Goal: Information Seeking & Learning: Learn about a topic

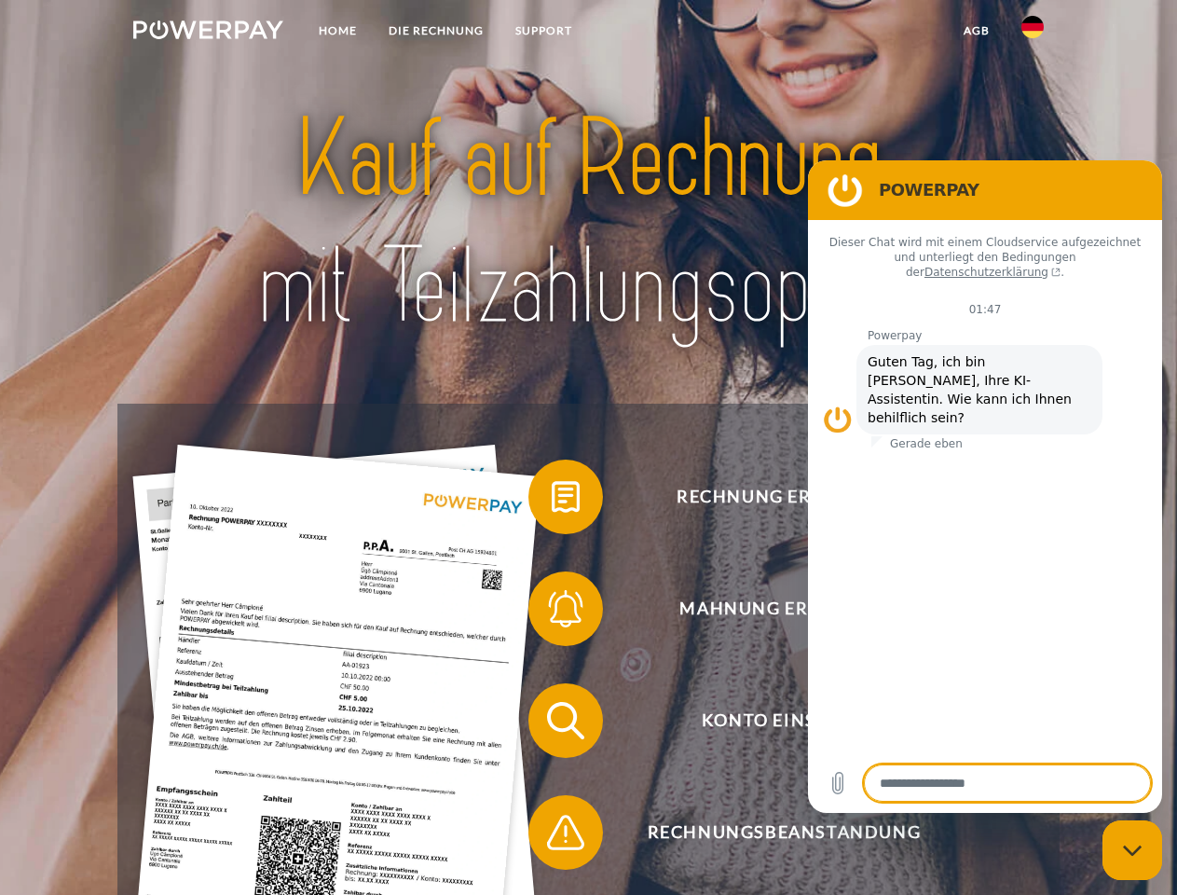
click at [208, 33] on img at bounding box center [208, 30] width 150 height 19
click at [1033, 33] on img at bounding box center [1032, 27] width 22 height 22
click at [976, 31] on link "agb" at bounding box center [977, 31] width 58 height 34
click at [552, 500] on span at bounding box center [537, 496] width 93 height 93
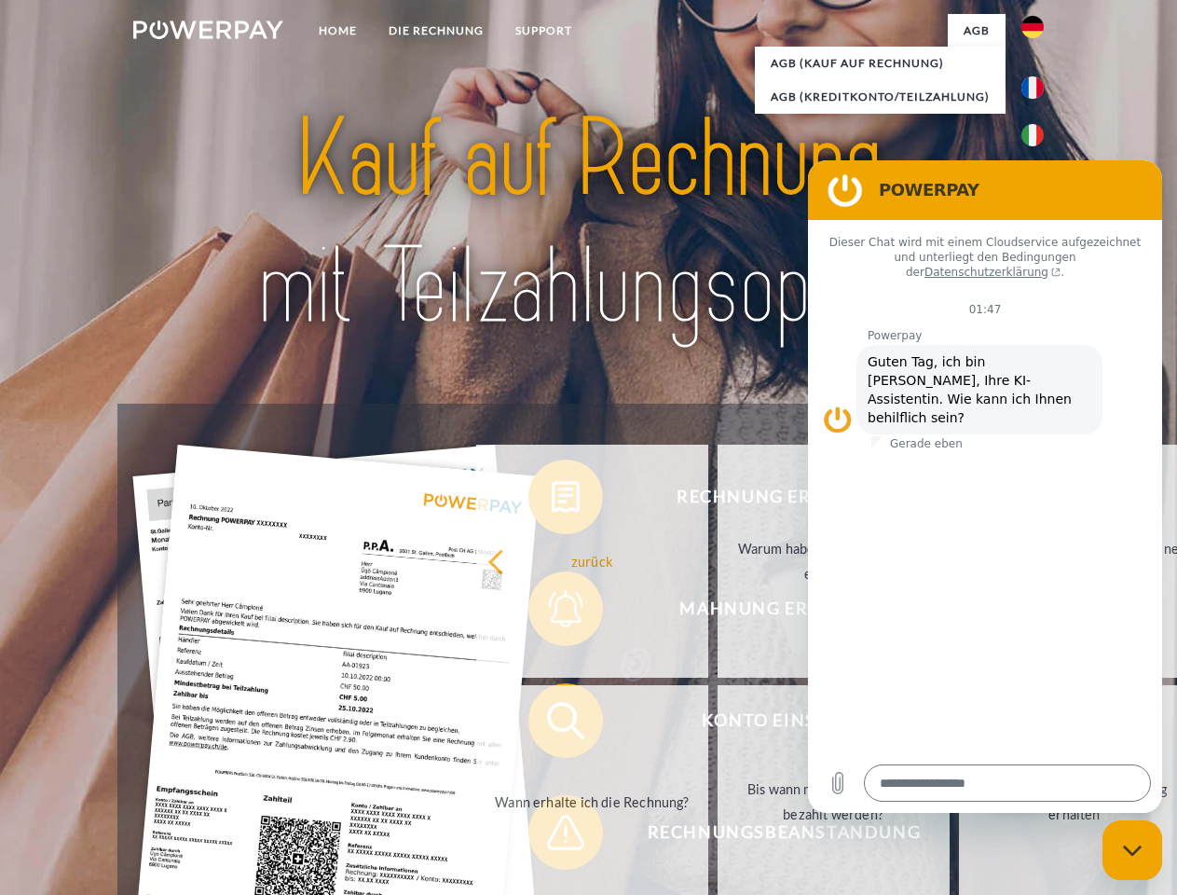
click at [552, 612] on div "Rechnung erhalten? Mahnung erhalten? Konto einsehen" at bounding box center [587, 777] width 941 height 746
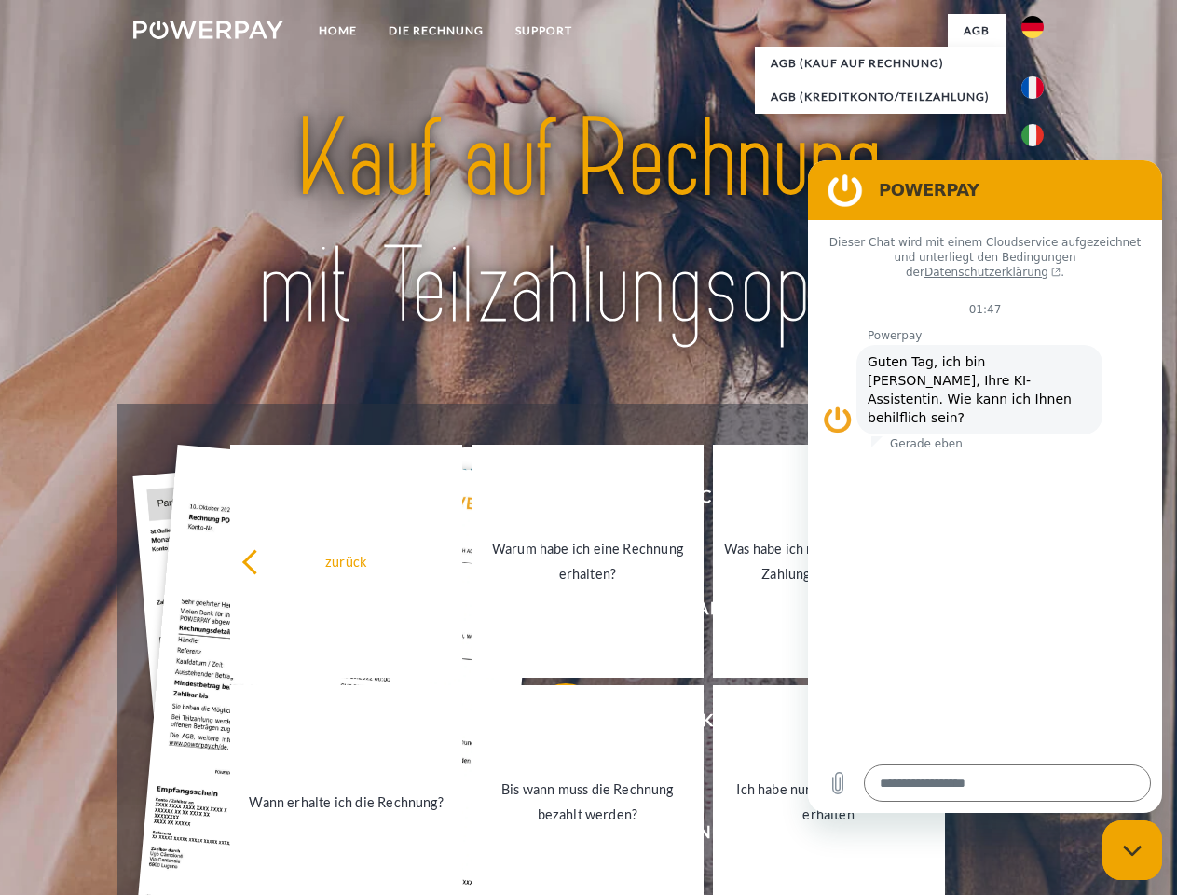
click at [552, 724] on link "Bis wann muss die Rechnung bezahlt werden?" at bounding box center [588, 801] width 232 height 233
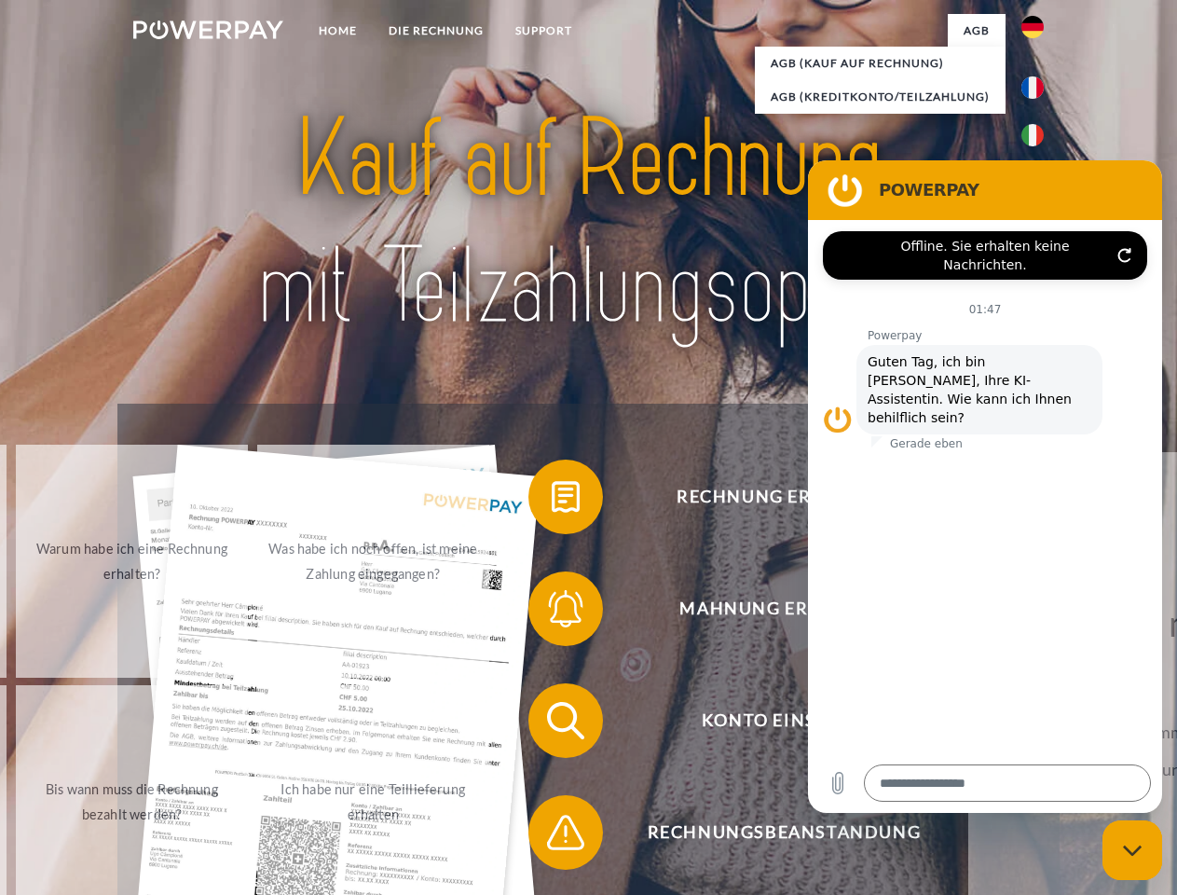
click at [552, 836] on span at bounding box center [537, 832] width 93 height 93
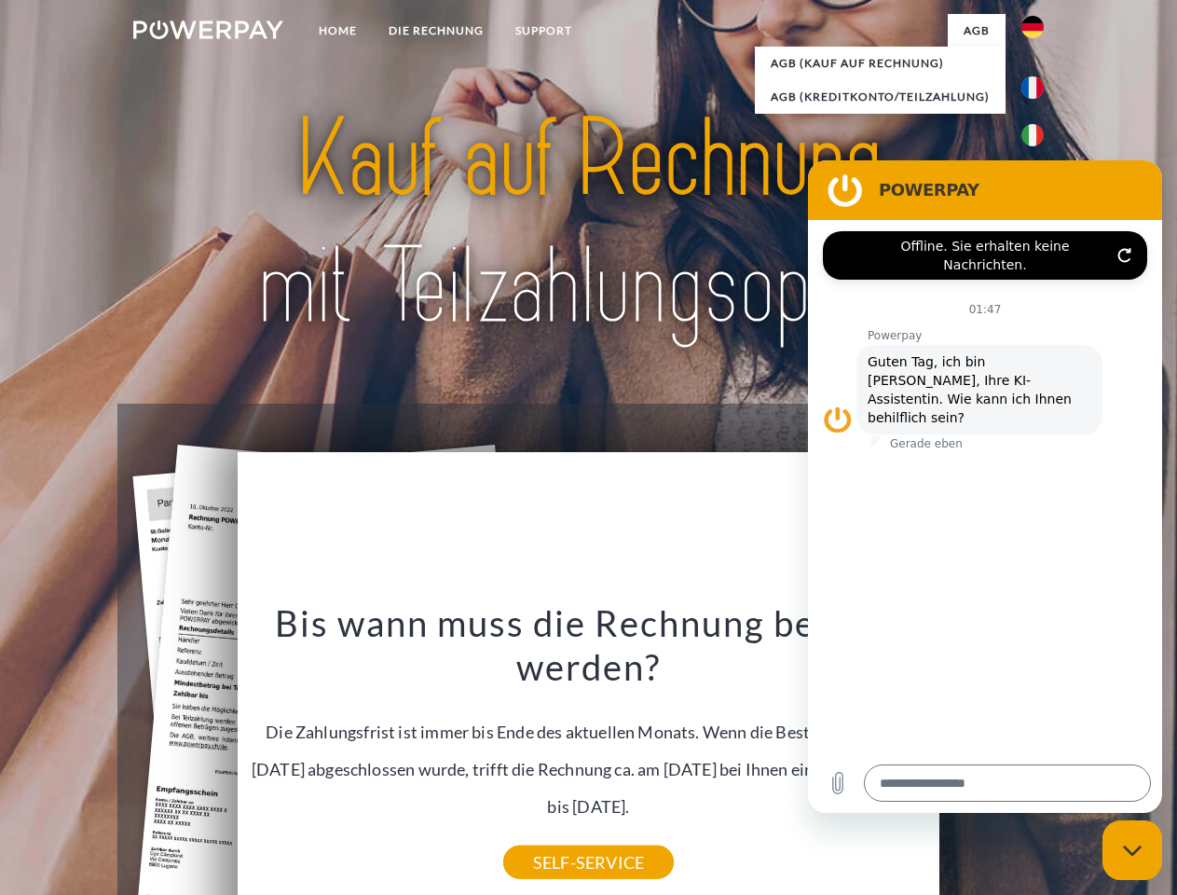
click at [1132, 850] on icon "Messaging-Fenster schließen" at bounding box center [1133, 850] width 20 height 12
type textarea "*"
